Goal: Navigation & Orientation: Find specific page/section

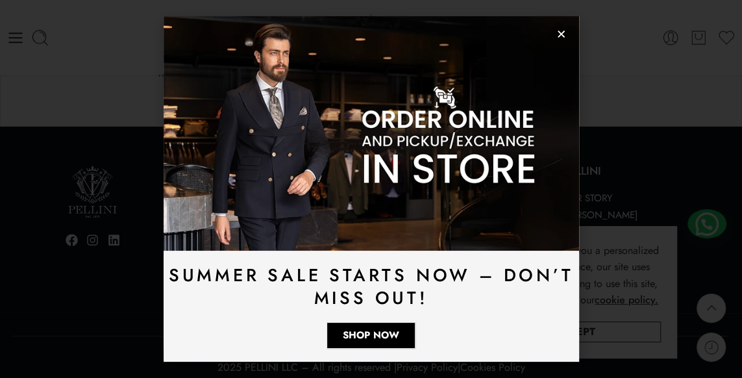
scroll to position [3305, 0]
click at [622, 62] on div "Summer Sale Starts Now – Don’t Miss Out! Shop Now" at bounding box center [371, 189] width 742 height 378
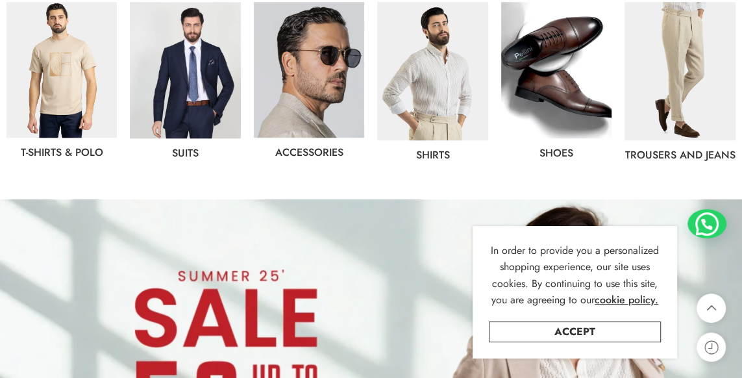
scroll to position [709, 0]
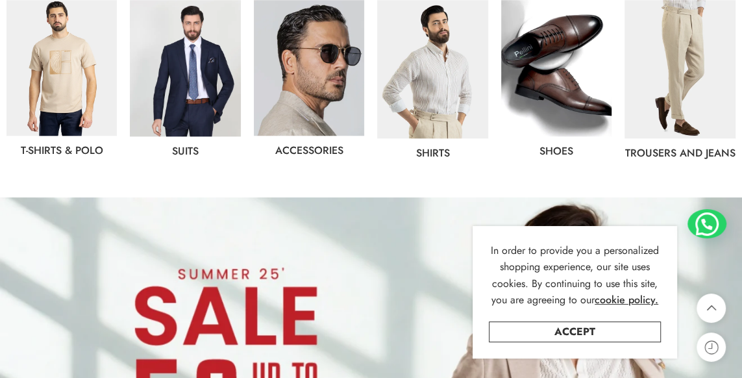
click at [679, 98] on img at bounding box center [679, 69] width 110 height 138
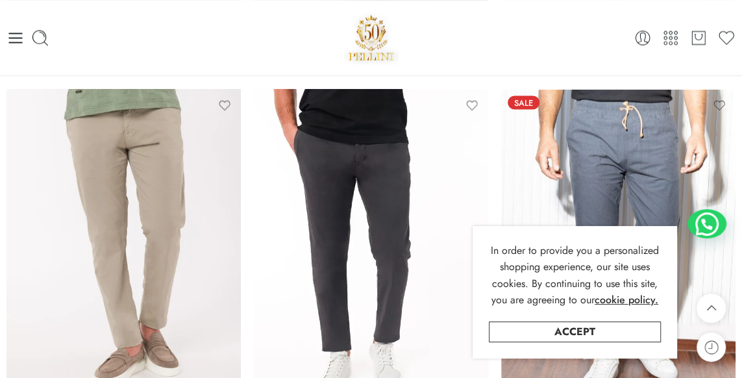
scroll to position [1363, 0]
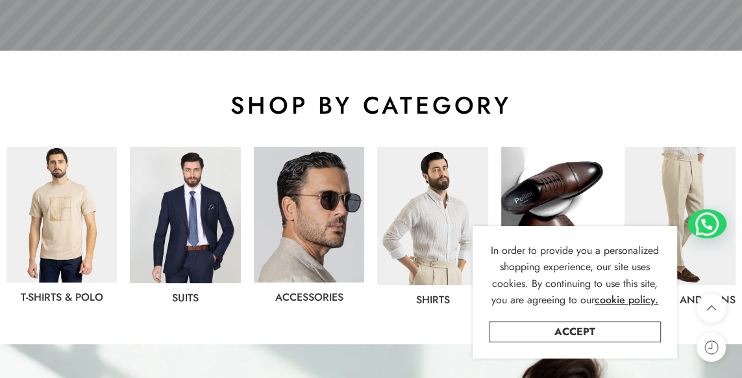
scroll to position [649, 0]
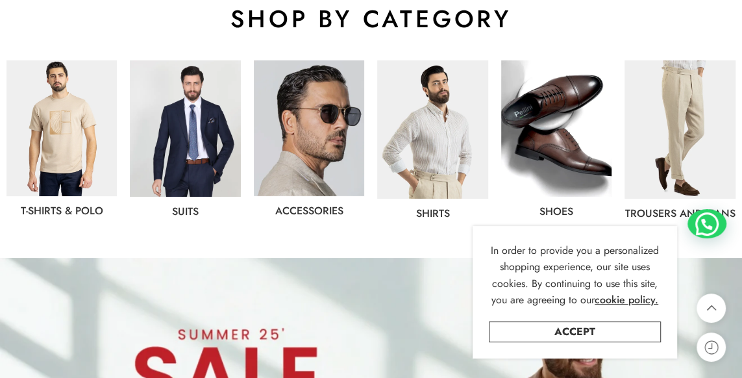
click at [409, 160] on img at bounding box center [432, 129] width 110 height 138
